Goal: Transaction & Acquisition: Purchase product/service

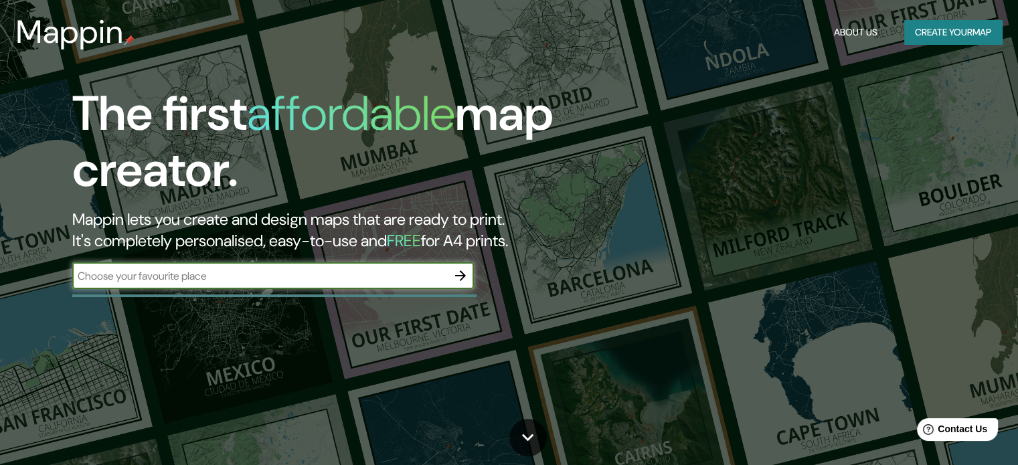
click at [241, 271] on input "text" at bounding box center [259, 275] width 375 height 15
type input "[GEOGRAPHIC_DATA] [GEOGRAPHIC_DATA]"
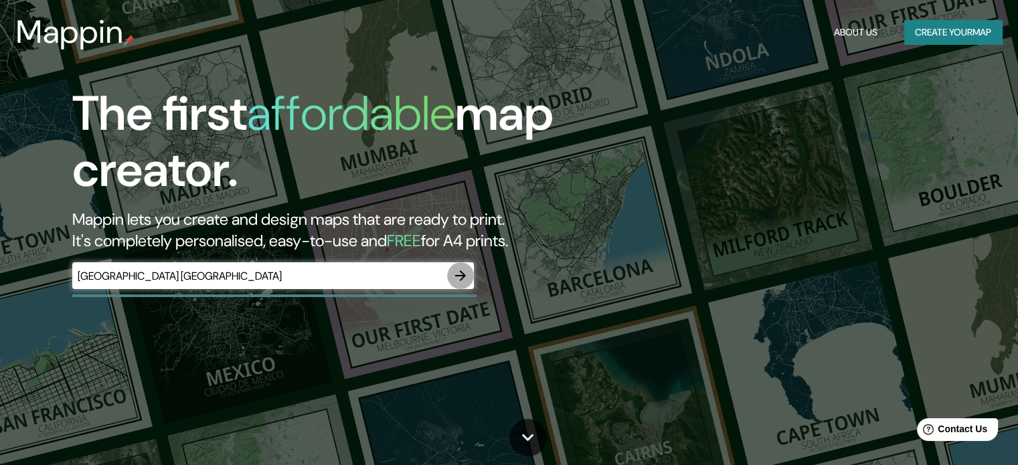
click at [462, 270] on icon "button" at bounding box center [460, 276] width 16 height 16
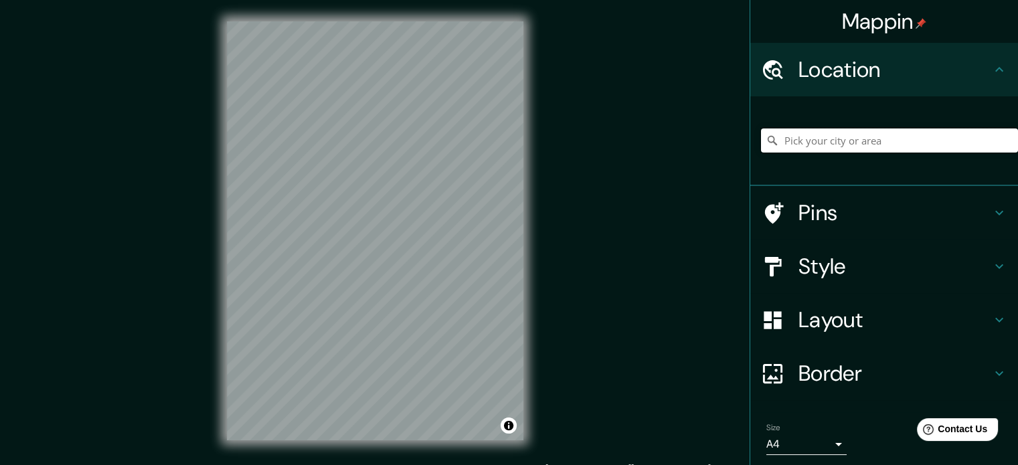
click at [809, 136] on input "Pick your city or area" at bounding box center [889, 140] width 257 height 24
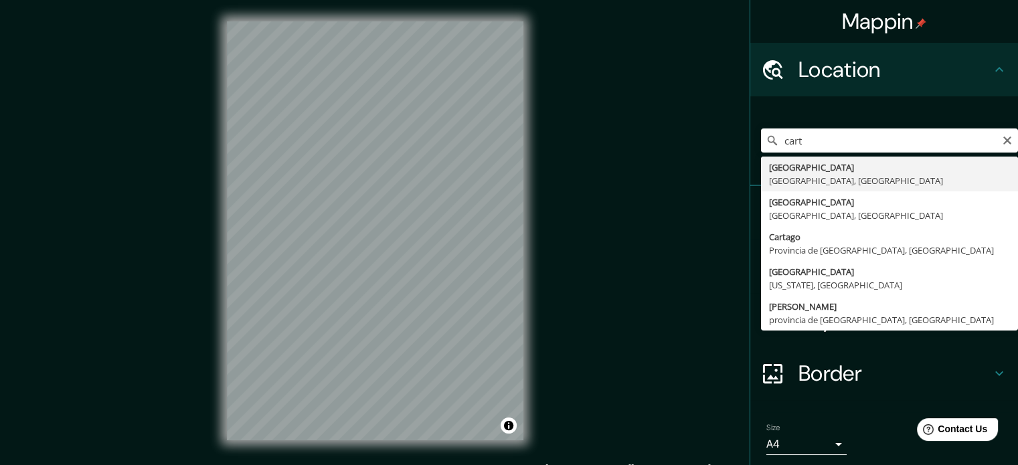
type input "[GEOGRAPHIC_DATA], [GEOGRAPHIC_DATA], [GEOGRAPHIC_DATA]"
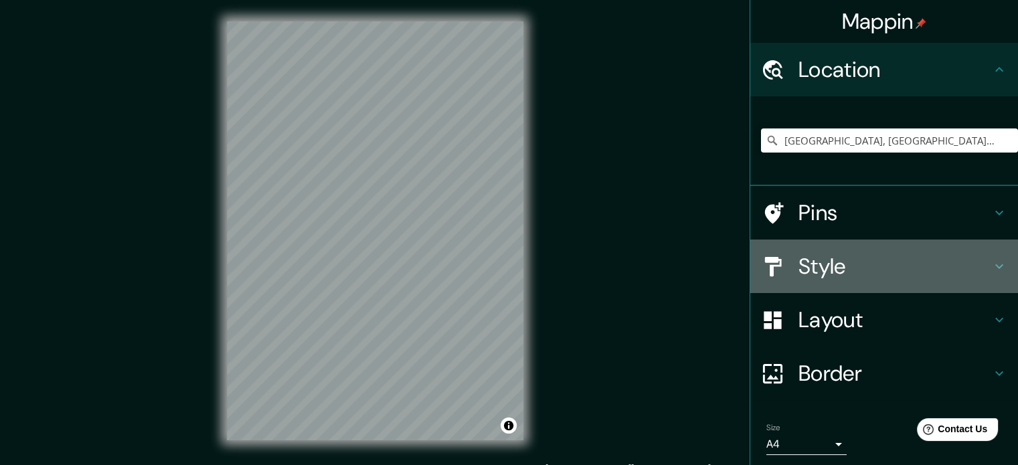
click at [830, 262] on h4 "Style" at bounding box center [894, 266] width 193 height 27
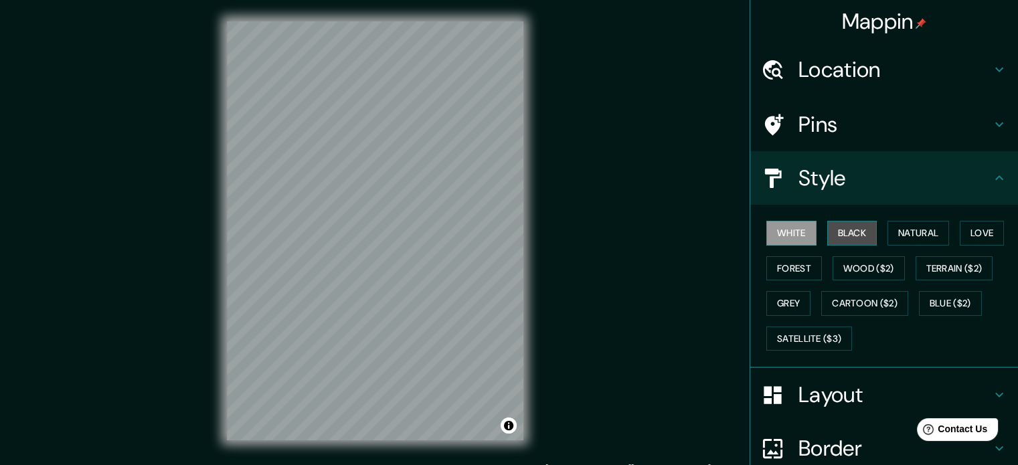
click at [848, 235] on button "Black" at bounding box center [852, 233] width 50 height 25
click at [789, 232] on button "White" at bounding box center [791, 233] width 50 height 25
click at [888, 233] on button "Natural" at bounding box center [918, 233] width 62 height 25
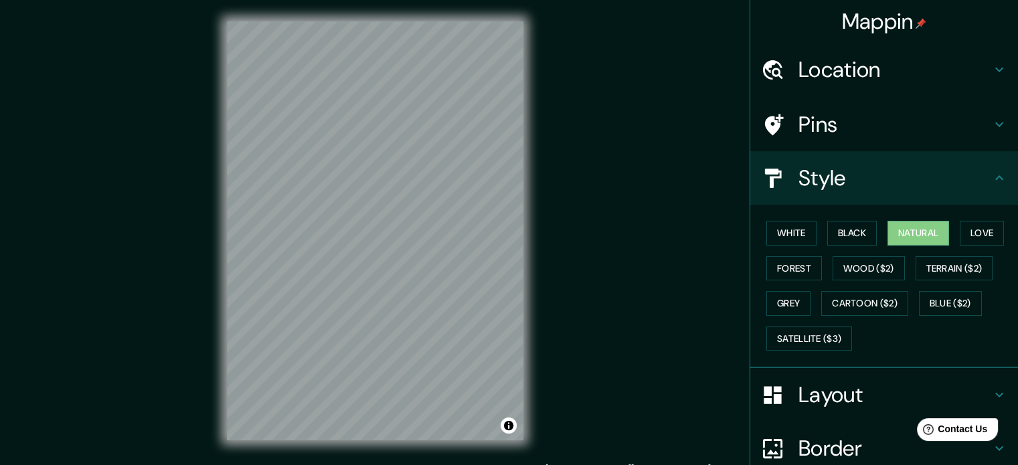
click at [953, 229] on div "White Black Natural Love Forest Wood ($2) Terrain ($2) Grey Cartoon ($2) Blue (…" at bounding box center [889, 285] width 257 height 140
click at [961, 234] on button "Love" at bounding box center [981, 233] width 44 height 25
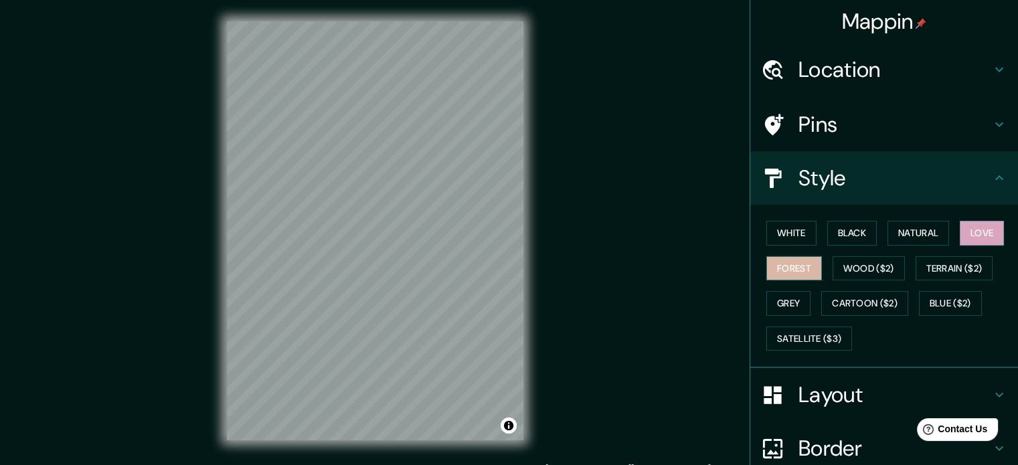
click at [789, 267] on button "Forest" at bounding box center [794, 268] width 56 height 25
click at [776, 299] on button "Grey" at bounding box center [788, 303] width 44 height 25
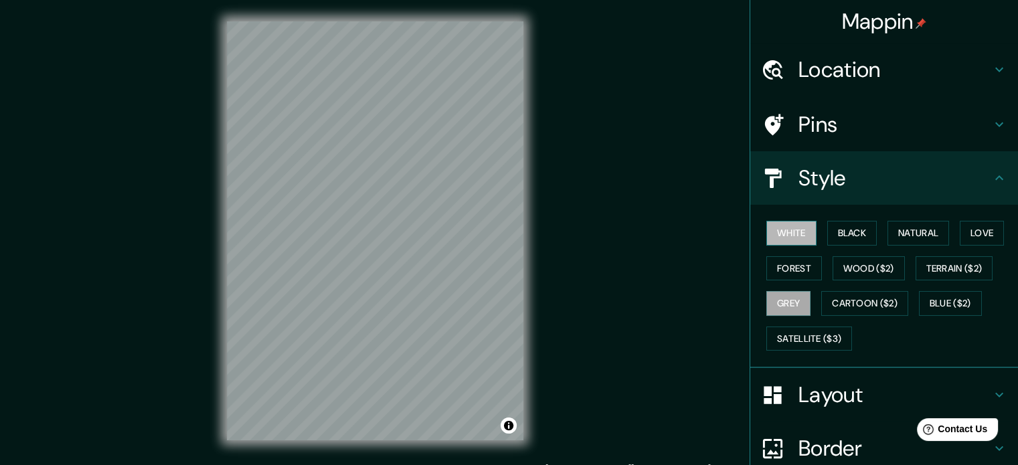
click at [794, 235] on button "White" at bounding box center [791, 233] width 50 height 25
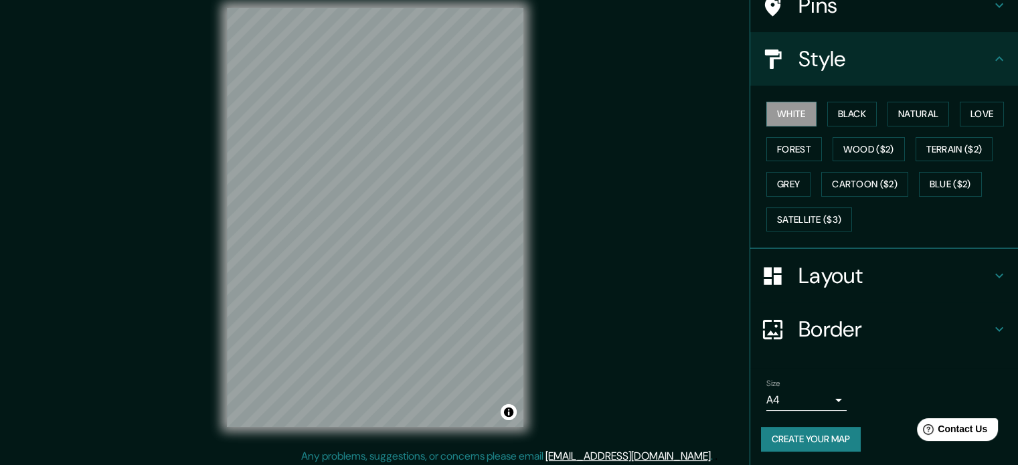
scroll to position [17, 0]
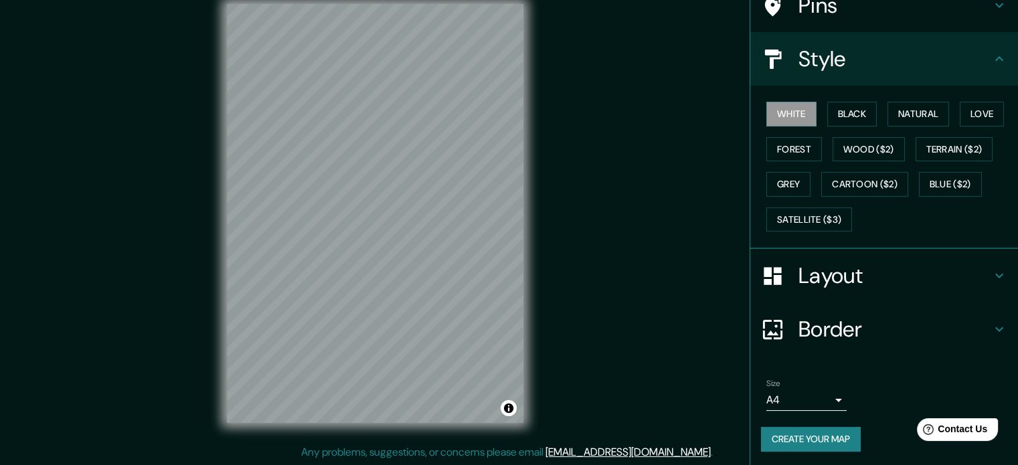
click at [797, 441] on button "Create your map" at bounding box center [811, 439] width 100 height 25
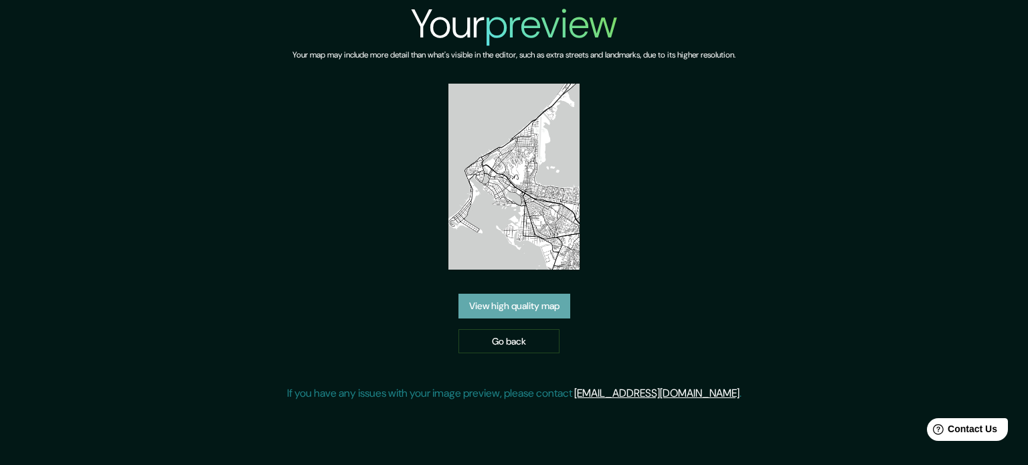
click at [527, 304] on link "View high quality map" at bounding box center [514, 306] width 112 height 25
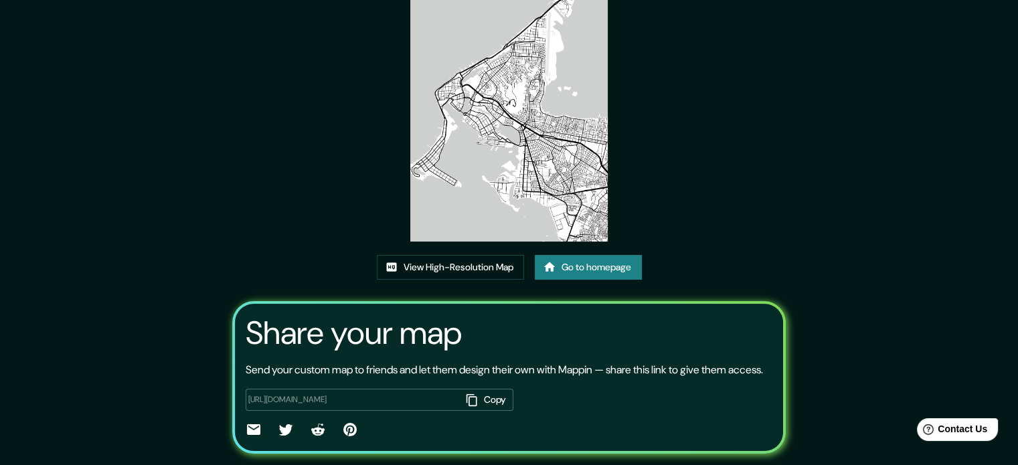
scroll to position [14, 0]
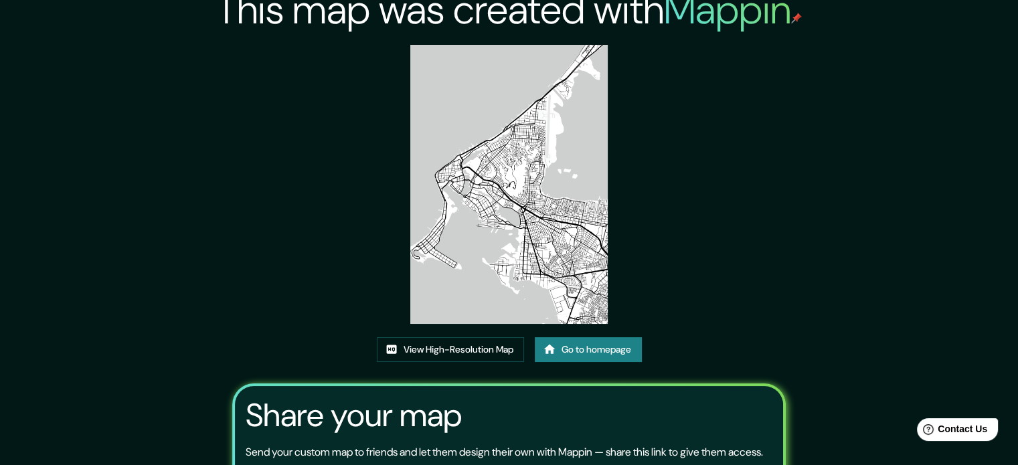
click at [579, 345] on link "Go to homepage" at bounding box center [588, 349] width 107 height 25
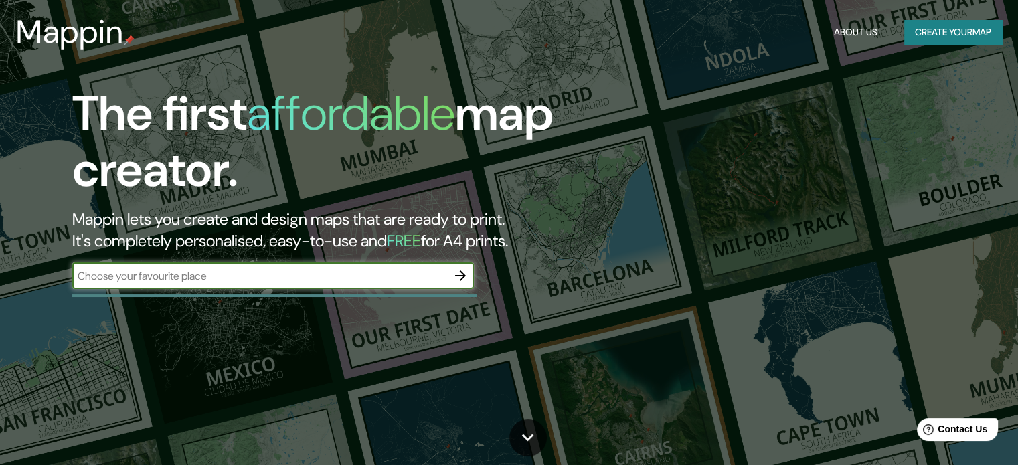
click at [452, 274] on button "button" at bounding box center [460, 275] width 27 height 27
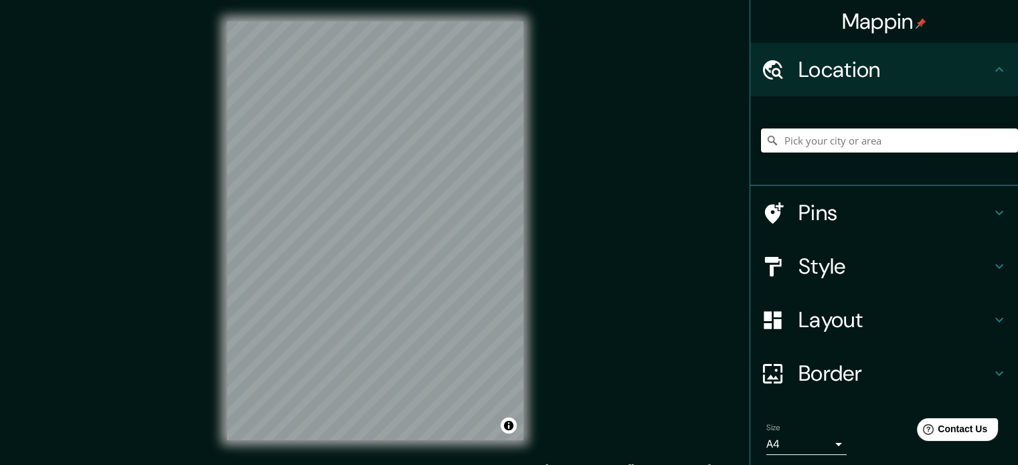
click at [863, 129] on input "Pick your city or area" at bounding box center [889, 140] width 257 height 24
click at [852, 153] on div at bounding box center [889, 140] width 257 height 67
click at [858, 133] on input "Pick your city or area" at bounding box center [889, 140] width 257 height 24
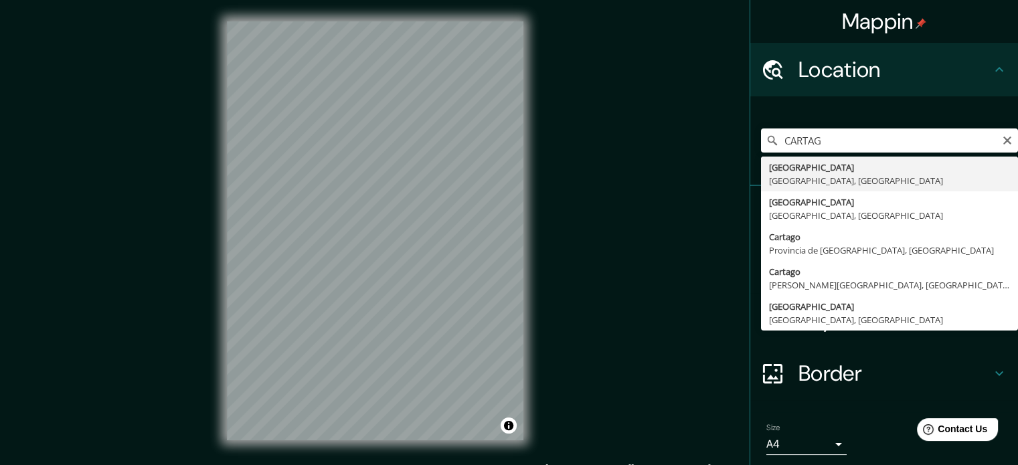
type input "[GEOGRAPHIC_DATA], [GEOGRAPHIC_DATA], [GEOGRAPHIC_DATA]"
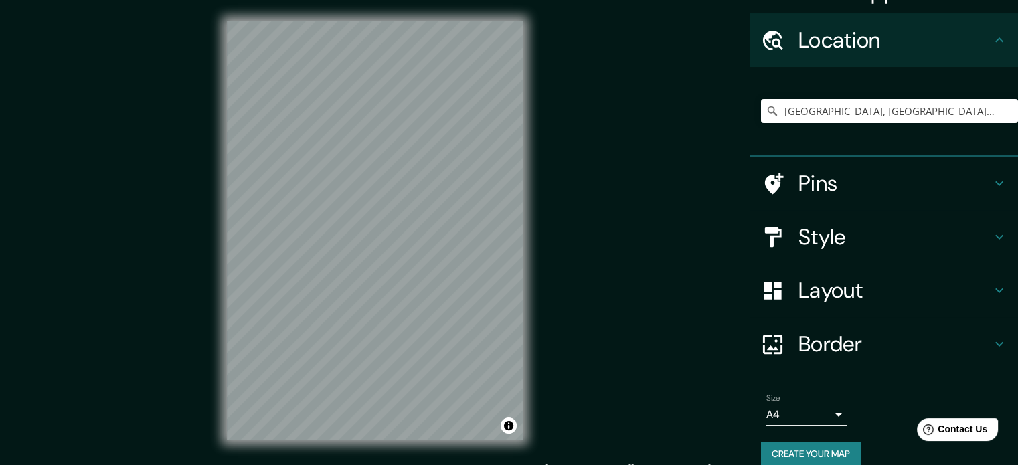
scroll to position [45, 0]
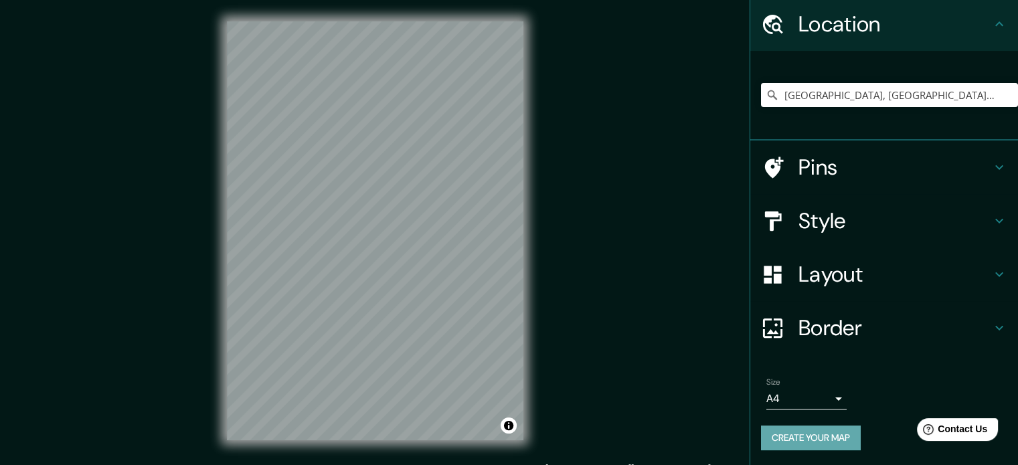
click at [792, 437] on button "Create your map" at bounding box center [811, 437] width 100 height 25
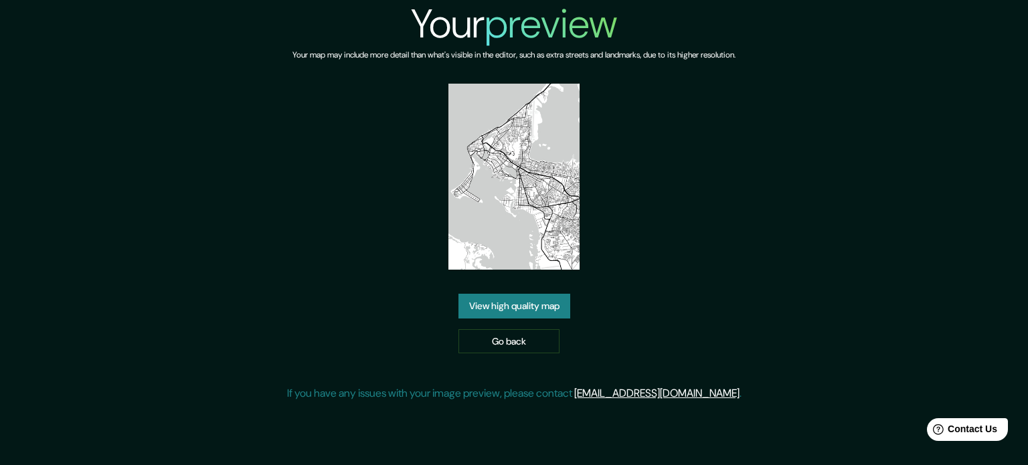
drag, startPoint x: 517, startPoint y: 180, endPoint x: 492, endPoint y: 254, distance: 78.3
click at [492, 254] on img at bounding box center [514, 177] width 132 height 186
click at [532, 306] on link "View high quality map" at bounding box center [514, 306] width 112 height 25
